Goal: Complete application form

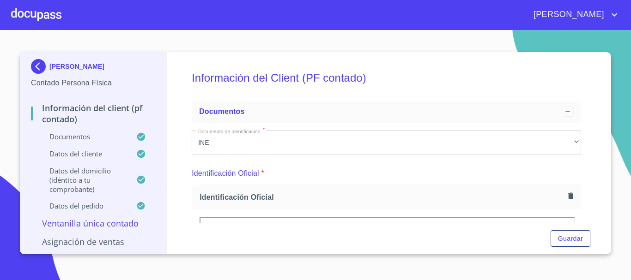
click at [42, 15] on div at bounding box center [36, 15] width 50 height 30
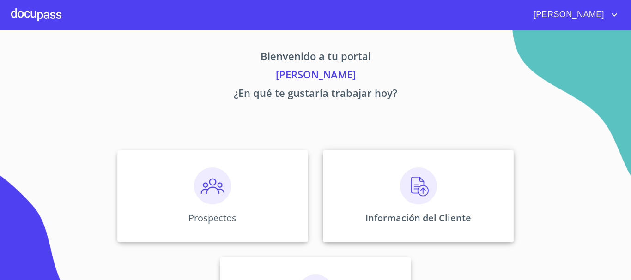
click at [412, 192] on div "Información del Cliente" at bounding box center [418, 196] width 191 height 92
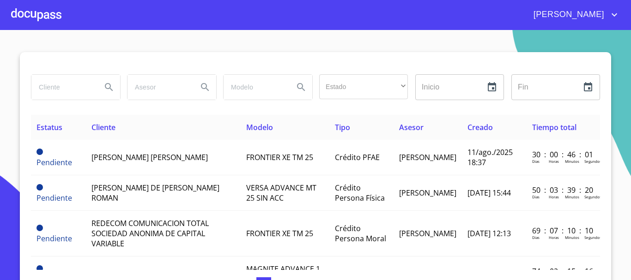
click at [70, 91] on input "search" at bounding box center [62, 87] width 63 height 25
type input "[PERSON_NAME]"
click at [106, 85] on icon "Search" at bounding box center [108, 87] width 11 height 11
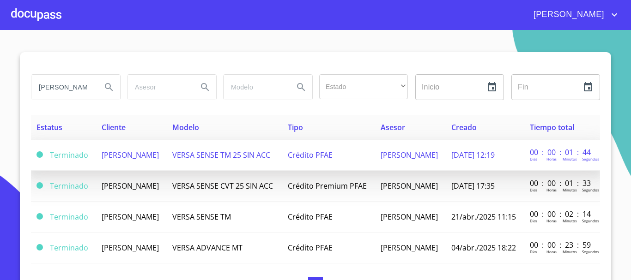
click at [153, 156] on span "[PERSON_NAME]" at bounding box center [130, 155] width 57 height 10
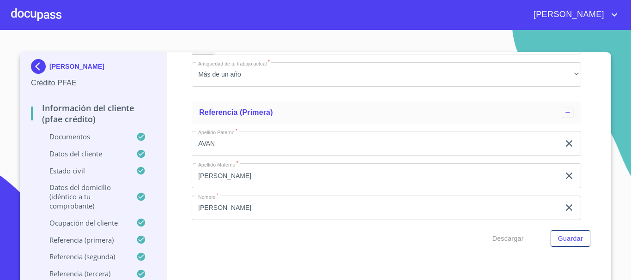
scroll to position [4066, 0]
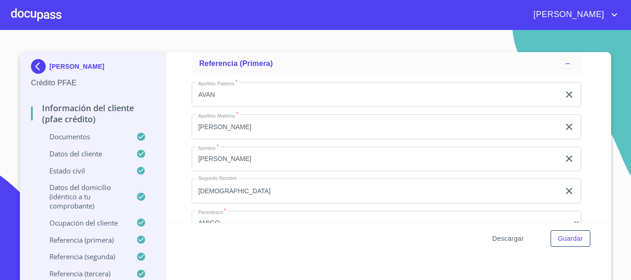
click at [510, 239] on span "Descargar" at bounding box center [507, 239] width 31 height 12
